Goal: Transaction & Acquisition: Purchase product/service

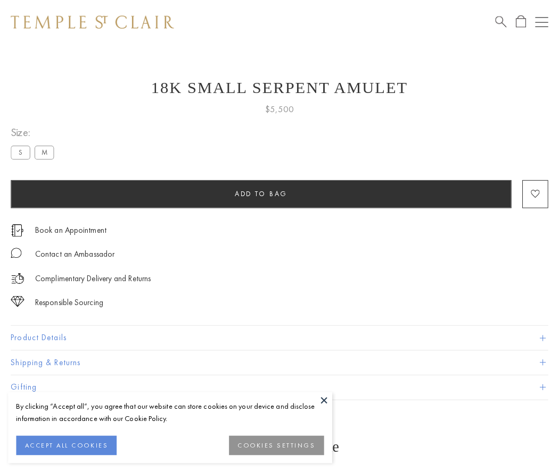
scroll to position [10, 0]
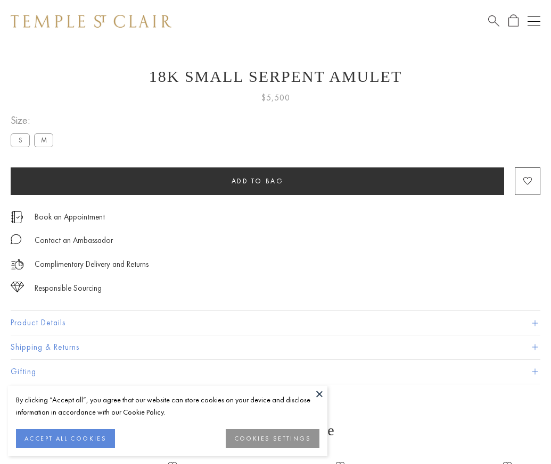
click at [257, 181] on span "Add to bag" at bounding box center [257, 181] width 52 height 9
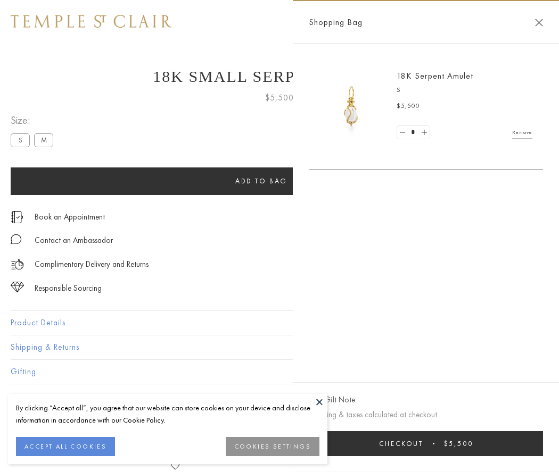
click at [426, 444] on button "Checkout $5,500" at bounding box center [426, 443] width 234 height 25
